Goal: Task Accomplishment & Management: Use online tool/utility

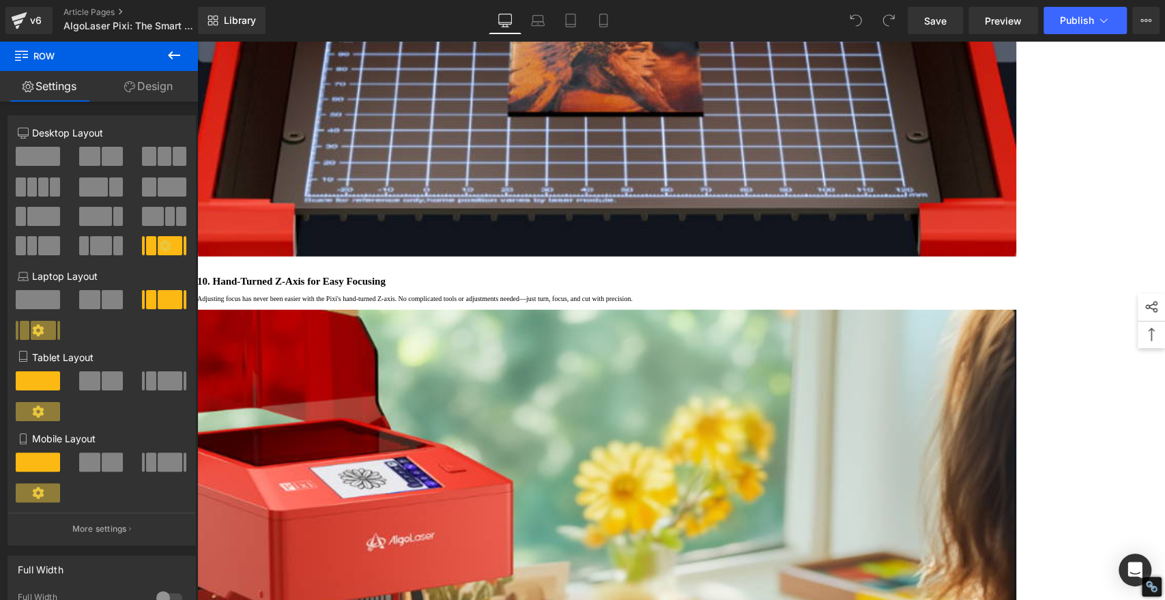
scroll to position [5612, 0]
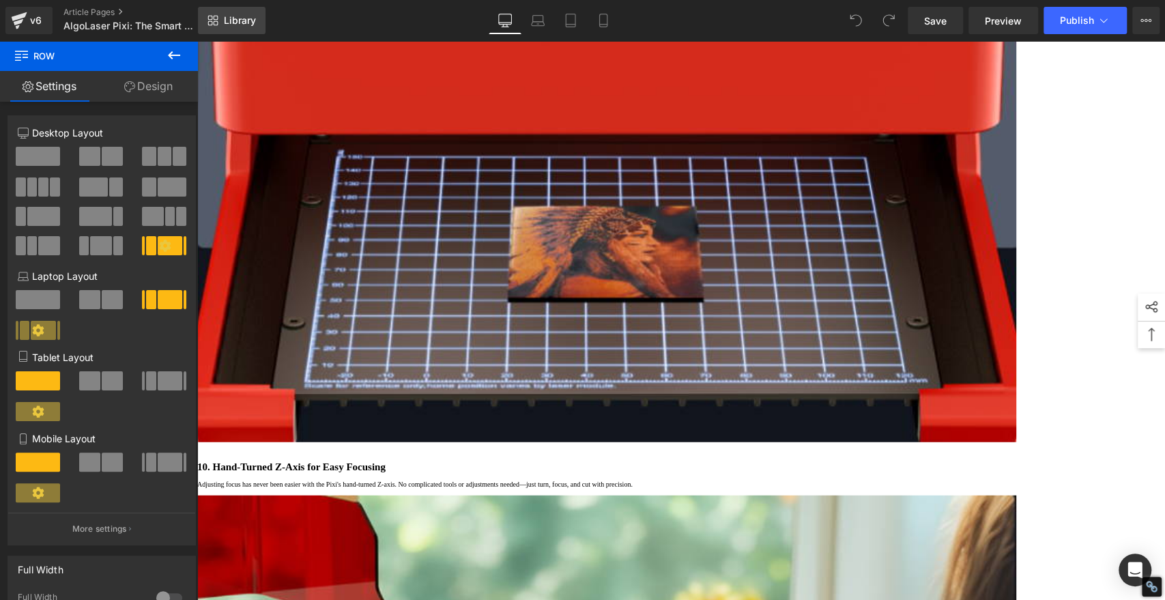
click at [229, 16] on span "Library" at bounding box center [240, 20] width 32 height 12
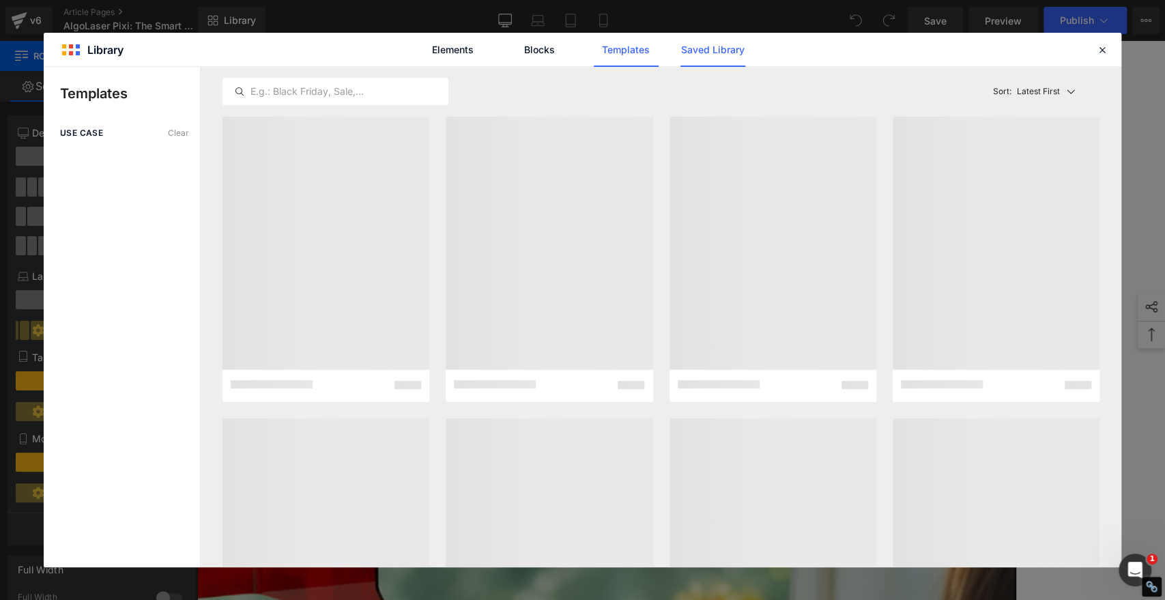
click at [706, 40] on link "Saved Library" at bounding box center [713, 50] width 65 height 34
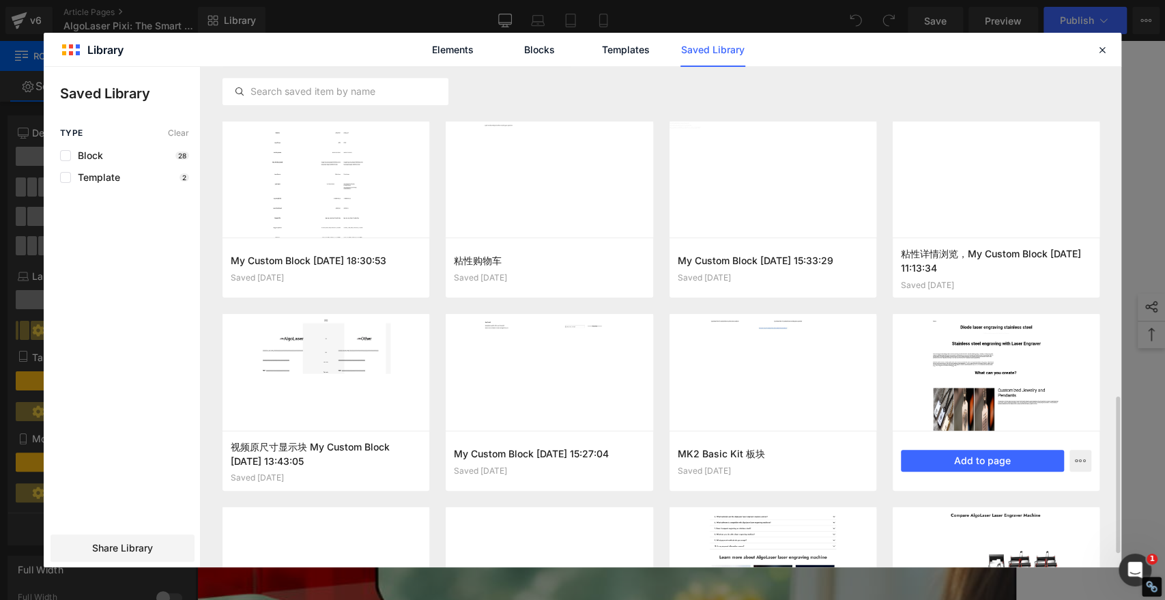
scroll to position [726, 0]
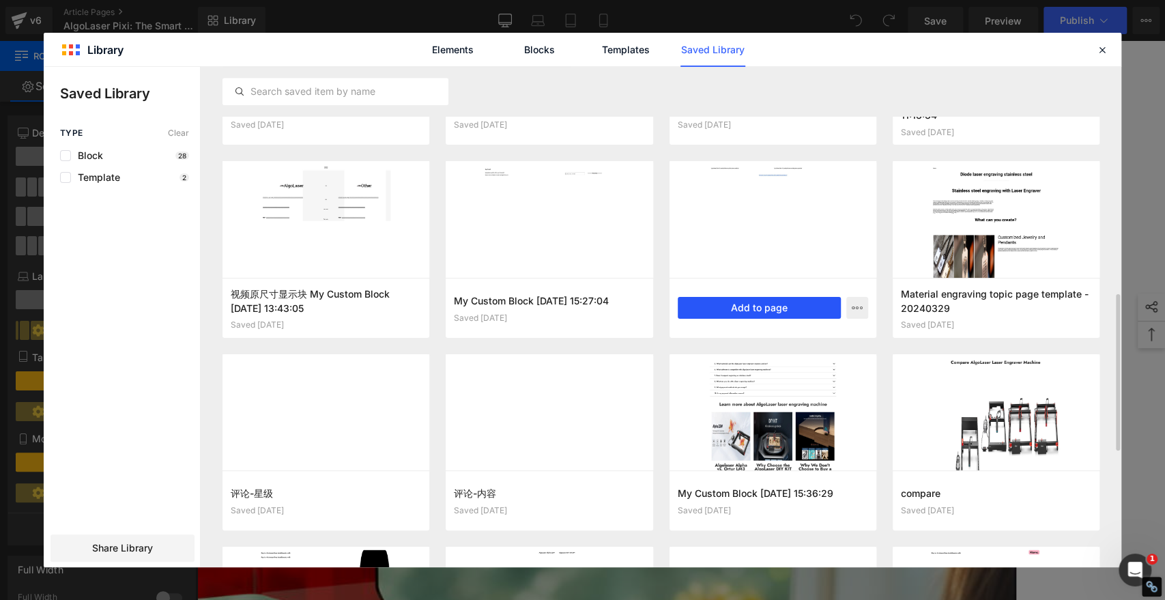
click at [798, 306] on button "Add to page" at bounding box center [759, 308] width 163 height 22
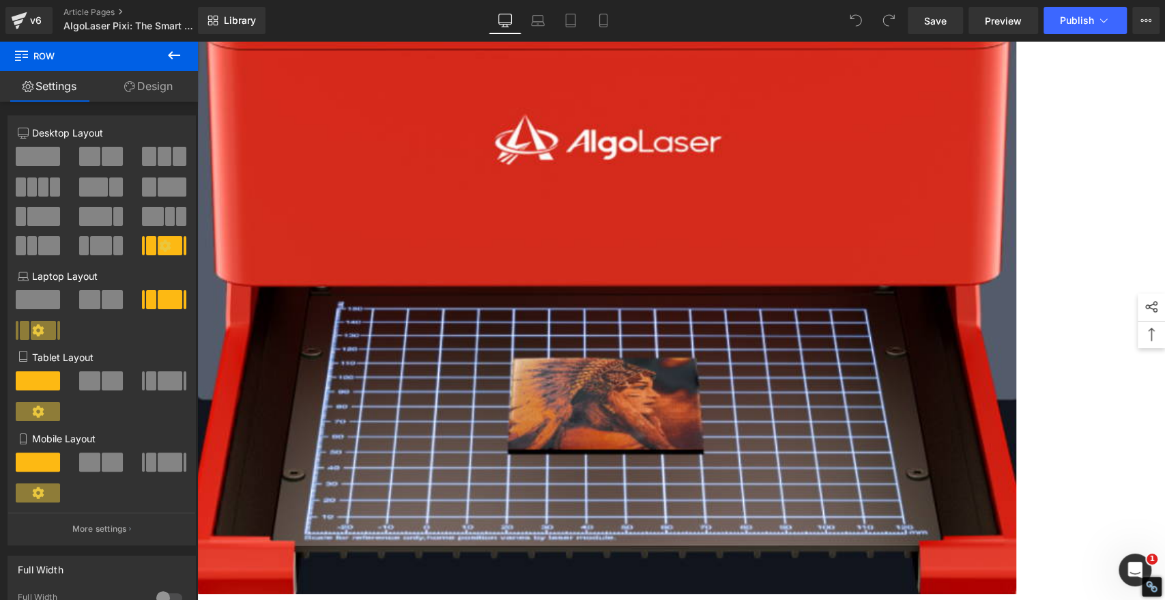
scroll to position [5424, 0]
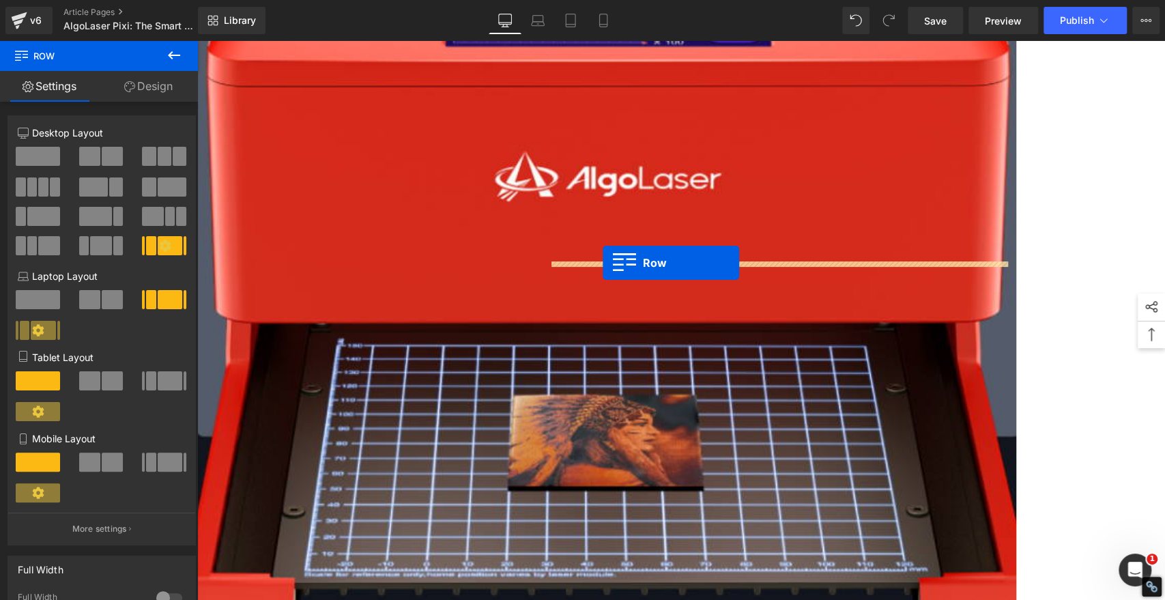
drag, startPoint x: 272, startPoint y: 350, endPoint x: 603, endPoint y: 263, distance: 342.4
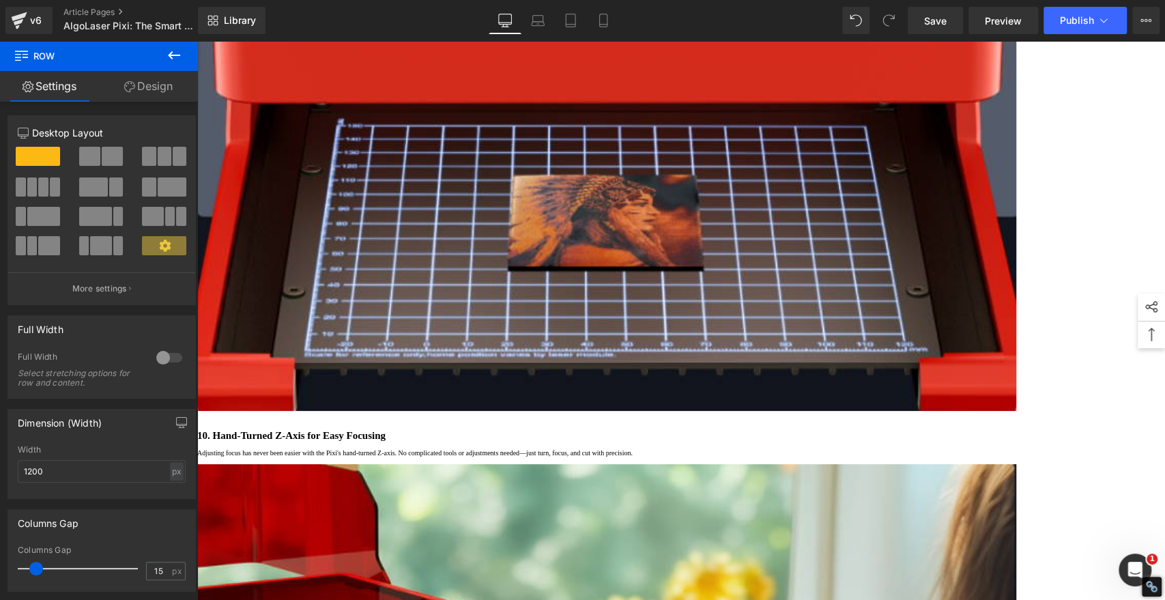
scroll to position [5500, 0]
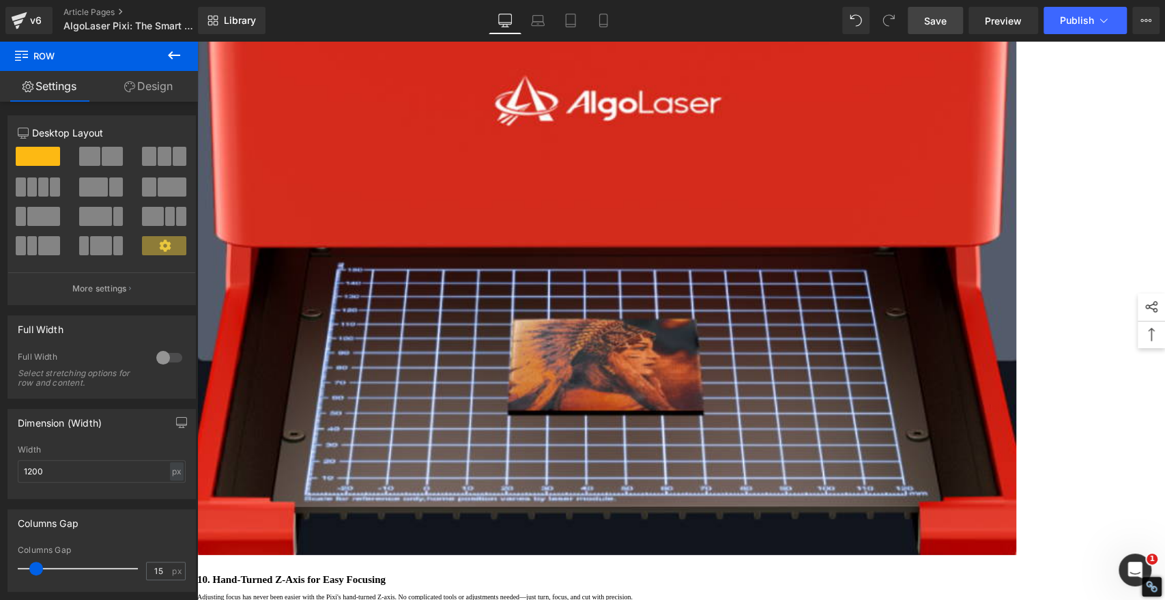
click at [939, 21] on span "Save" at bounding box center [935, 21] width 23 height 14
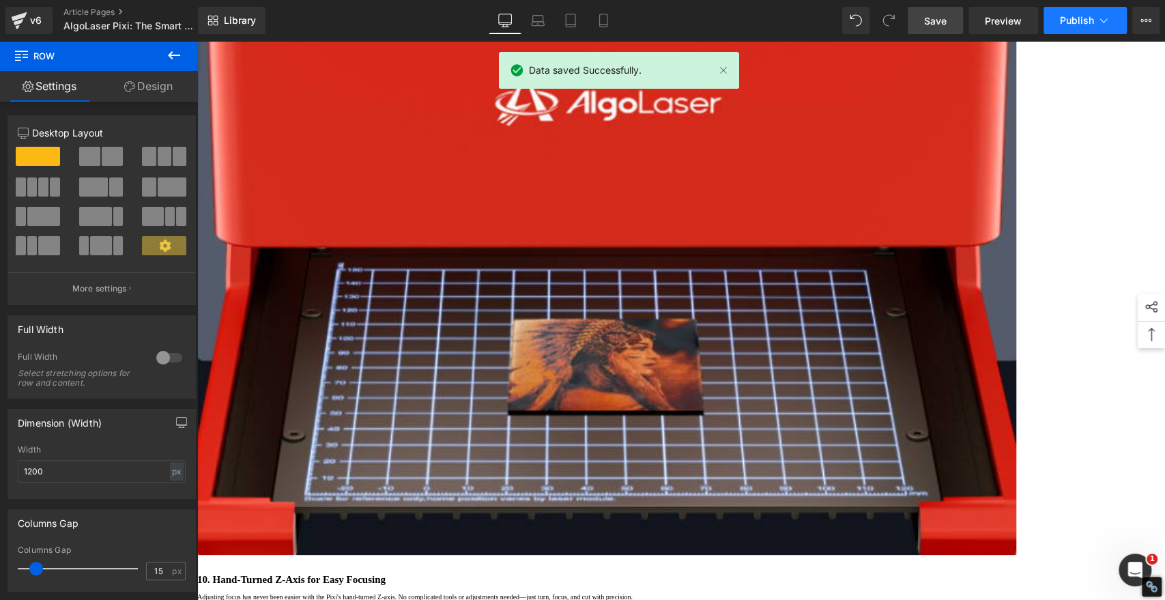
click at [1085, 20] on span "Publish" at bounding box center [1077, 20] width 34 height 11
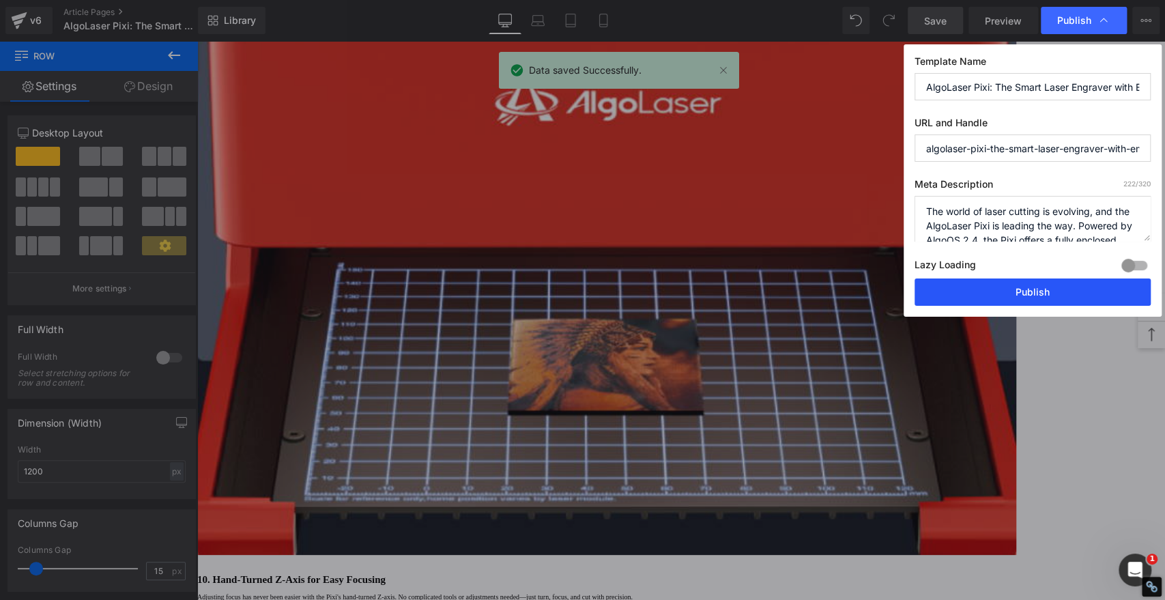
click at [1050, 285] on button "Publish" at bounding box center [1033, 291] width 236 height 27
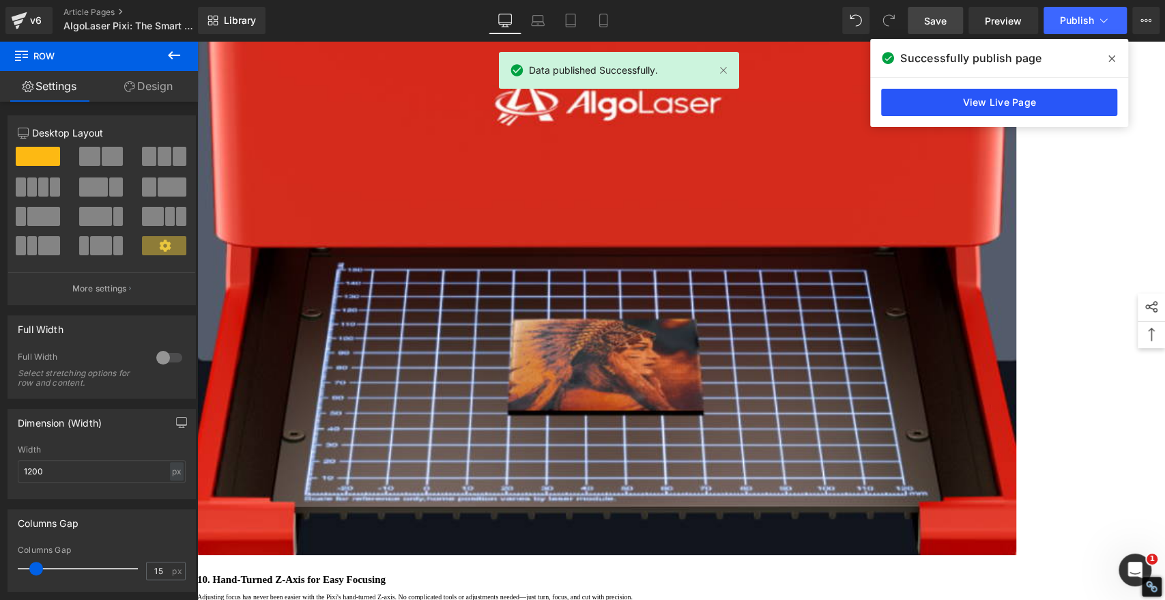
click at [1050, 97] on link "View Live Page" at bounding box center [999, 102] width 236 height 27
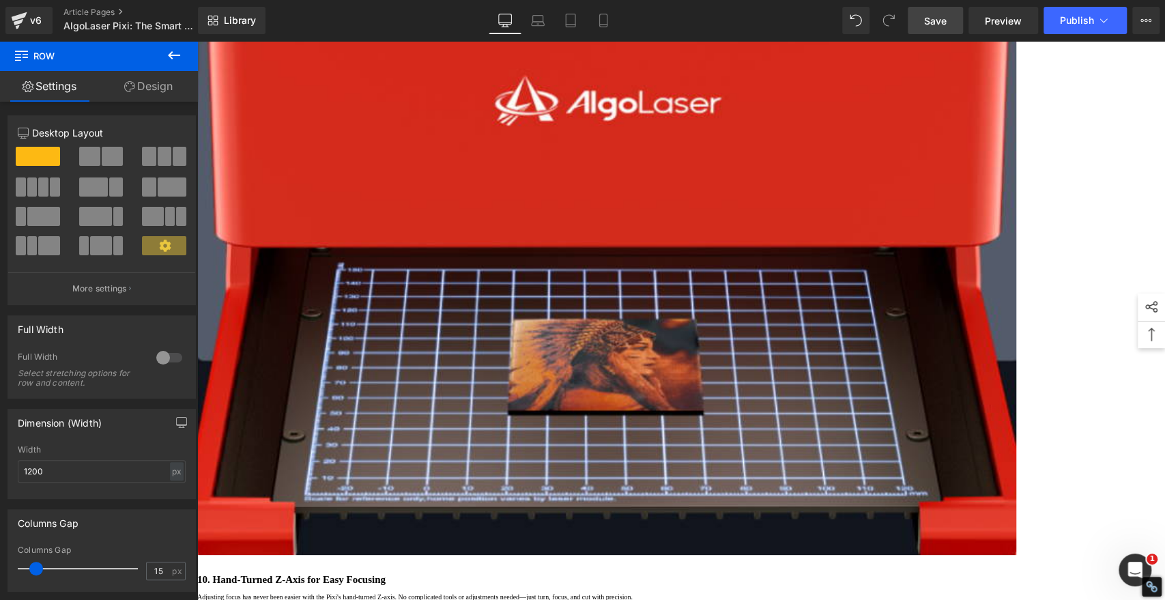
click at [934, 22] on span "Save" at bounding box center [935, 21] width 23 height 14
click at [1081, 18] on span "Publish" at bounding box center [1077, 20] width 34 height 11
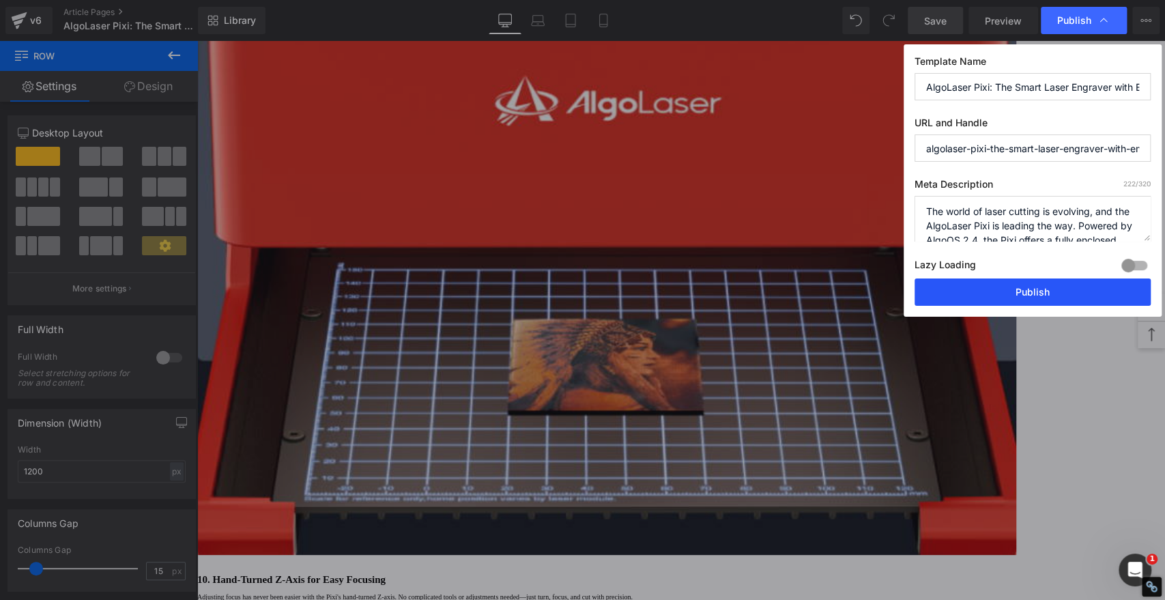
click at [1085, 294] on button "Publish" at bounding box center [1033, 291] width 236 height 27
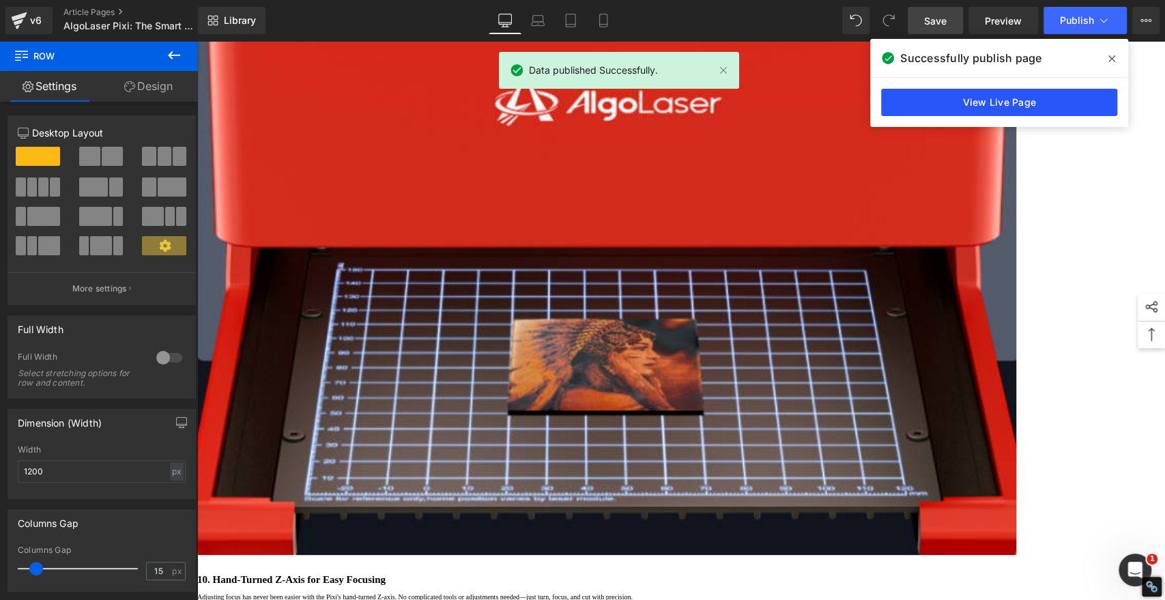
click at [994, 98] on link "View Live Page" at bounding box center [999, 102] width 236 height 27
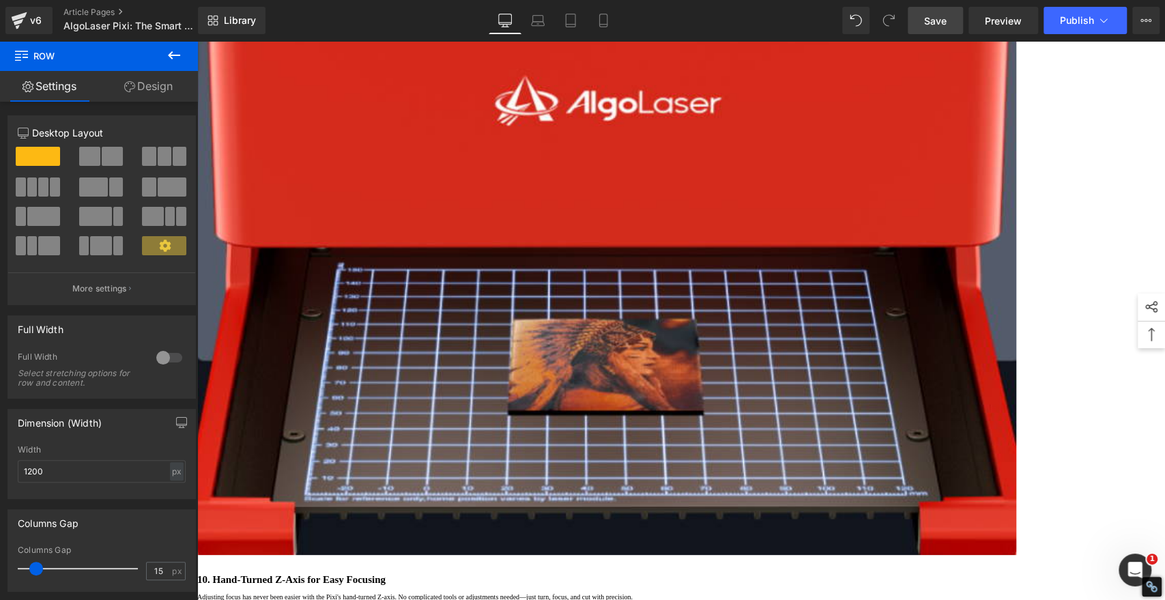
scroll to position [5348, 0]
